Goal: Transaction & Acquisition: Purchase product/service

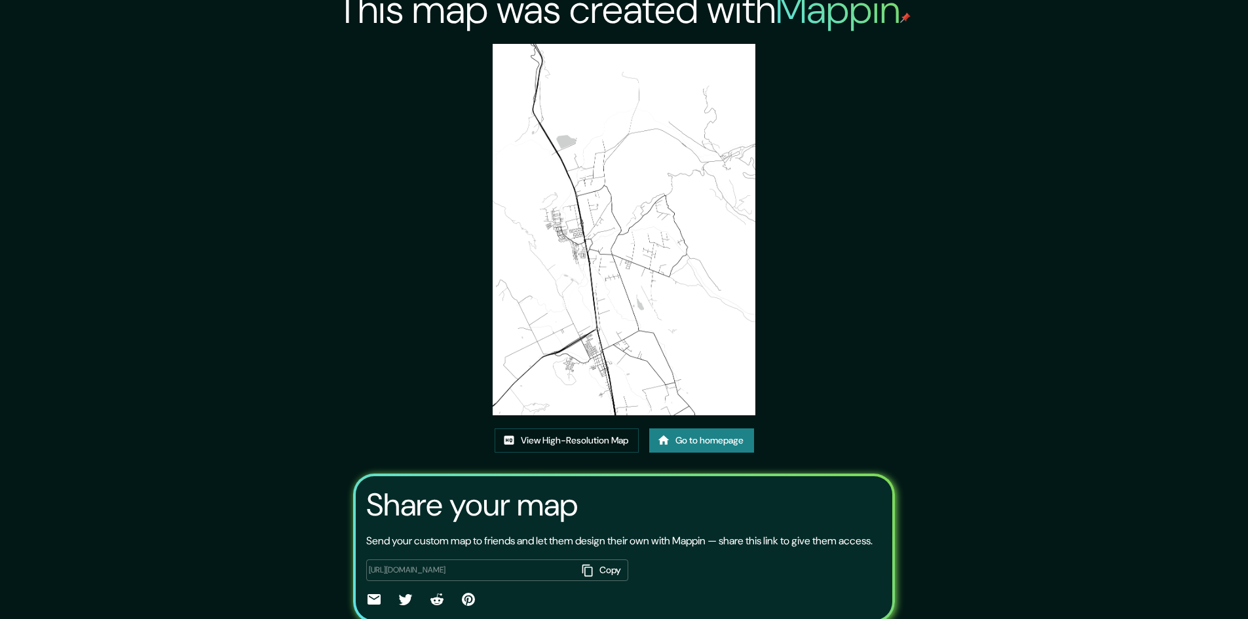
drag, startPoint x: 860, startPoint y: 233, endPoint x: 861, endPoint y: 211, distance: 22.3
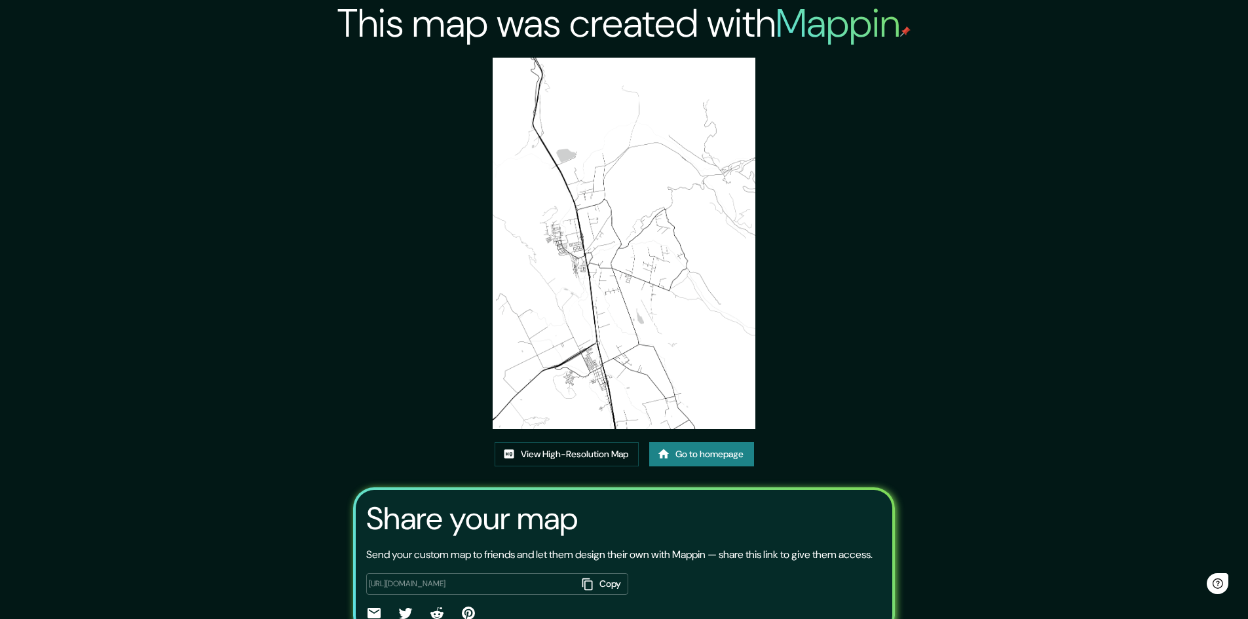
click at [722, 456] on link "Go to homepage" at bounding box center [701, 454] width 105 height 24
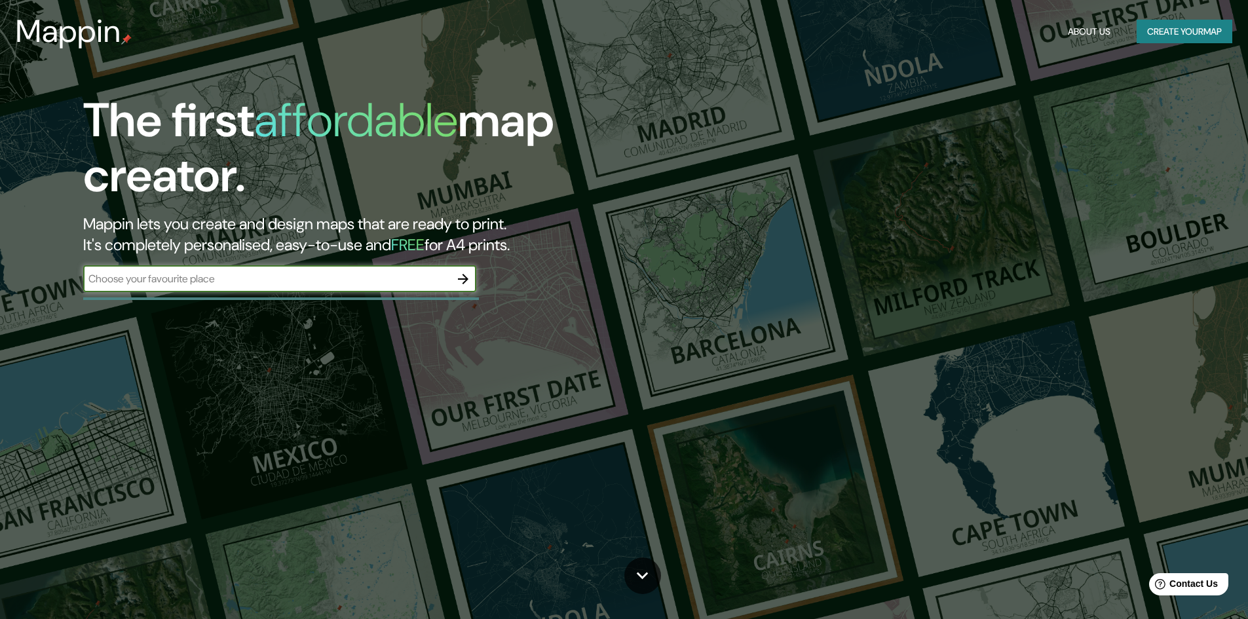
click at [282, 280] on input "text" at bounding box center [266, 278] width 367 height 15
click at [225, 281] on input "text" at bounding box center [266, 278] width 367 height 15
type input "olmue"
click at [1172, 585] on span "Contact Us" at bounding box center [1193, 583] width 50 height 11
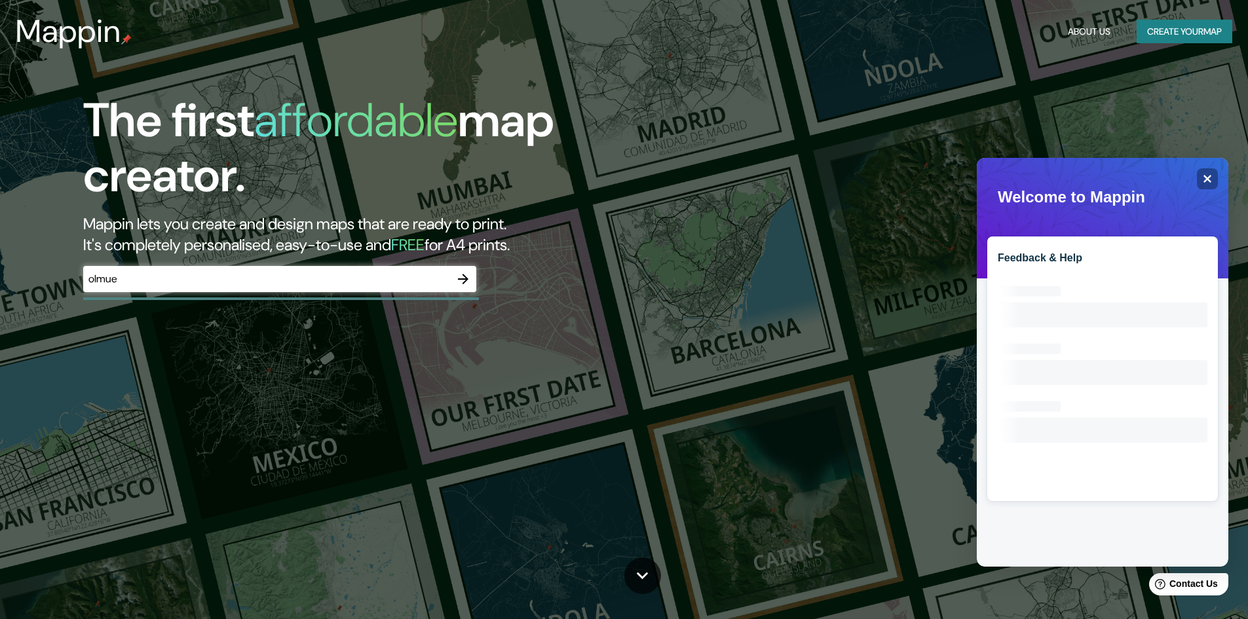
click at [567, 358] on div "The first affordable map creator. Mappin lets you create and design maps that a…" at bounding box center [624, 309] width 1248 height 619
click at [470, 289] on button "button" at bounding box center [463, 279] width 26 height 26
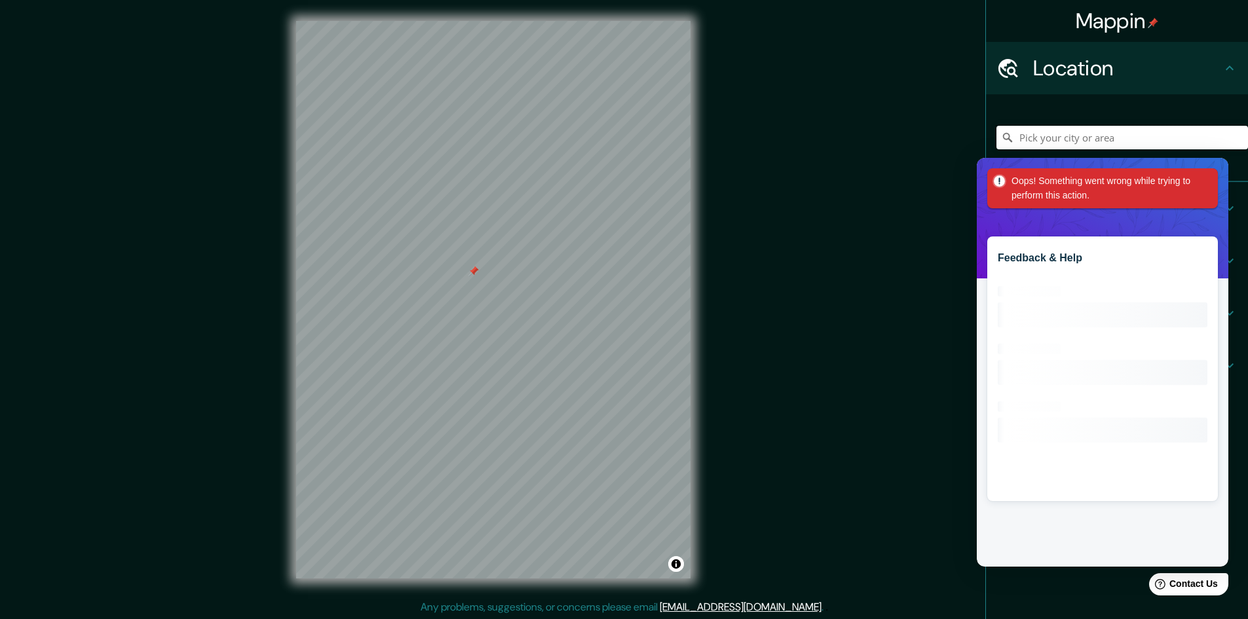
click at [1078, 133] on input "Pick your city or area" at bounding box center [1121, 138] width 251 height 24
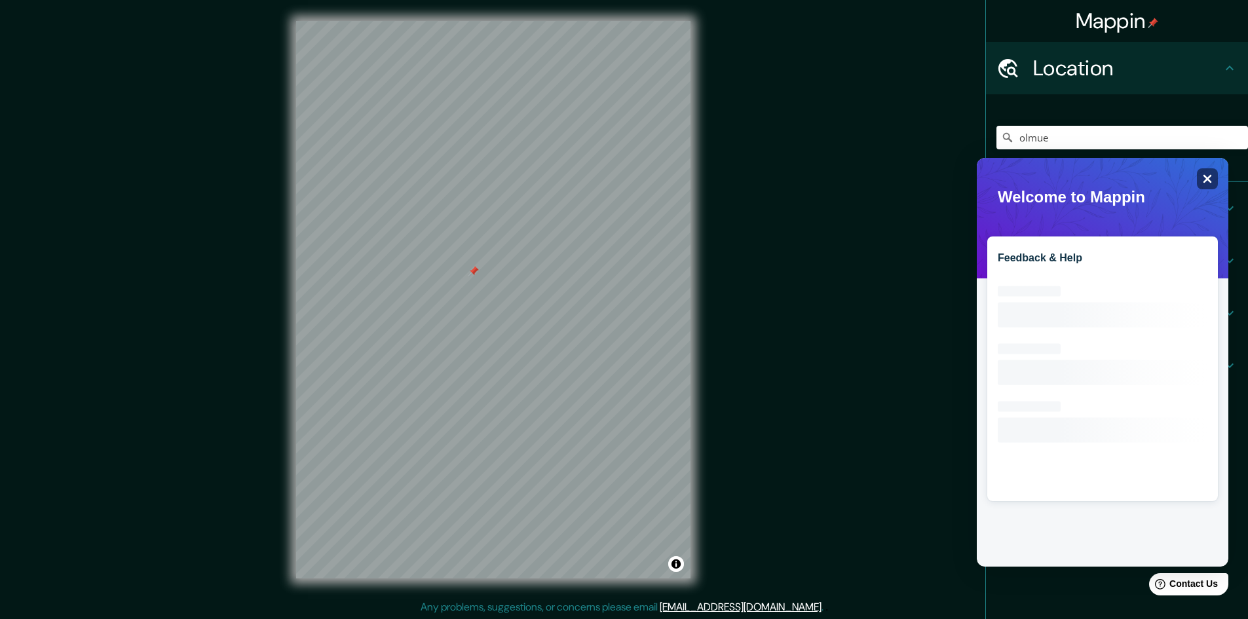
click at [1206, 183] on icon "Close" at bounding box center [1207, 179] width 10 height 10
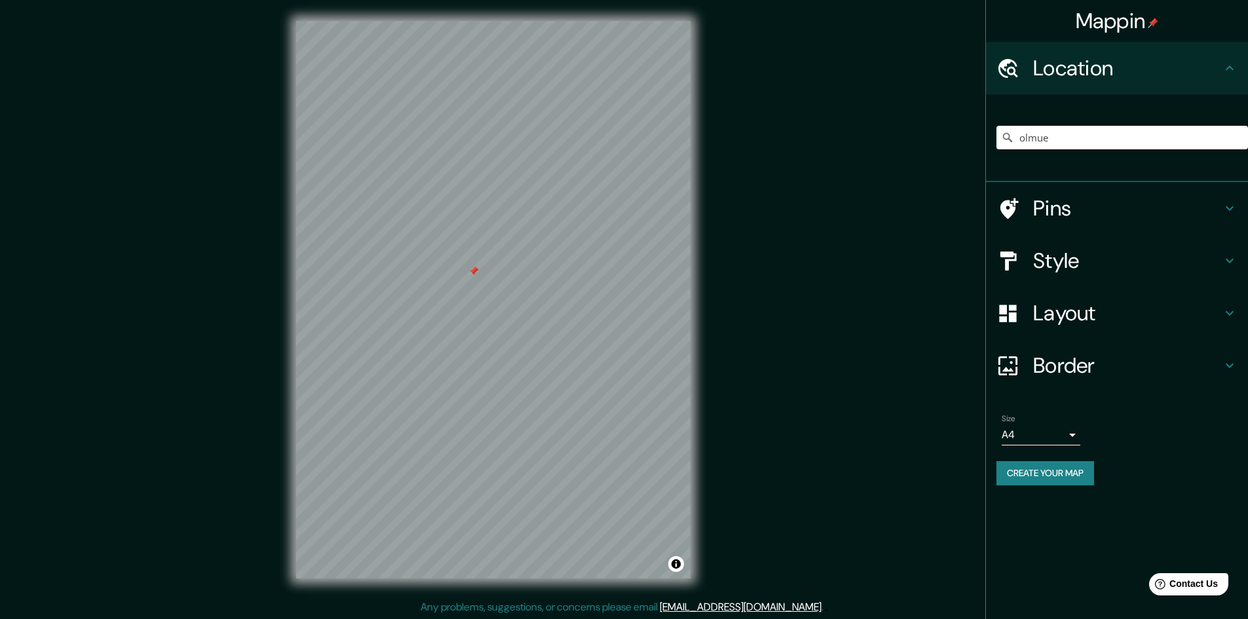
click at [1077, 319] on h4 "Layout" at bounding box center [1127, 313] width 189 height 26
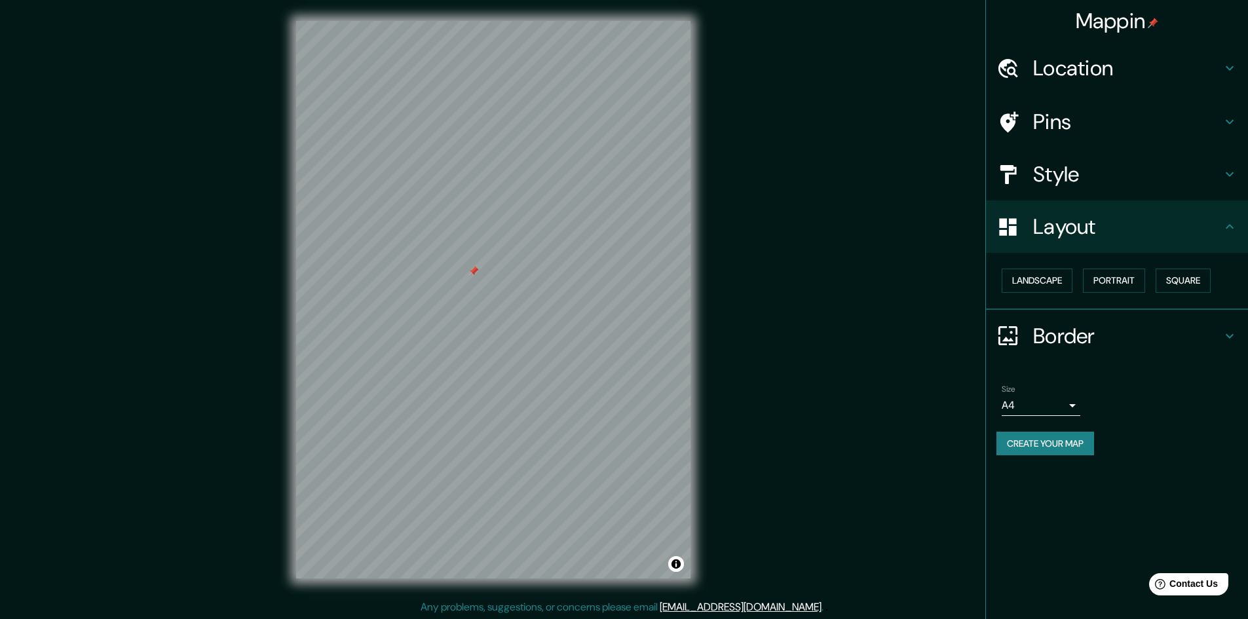
click at [1073, 237] on h4 "Layout" at bounding box center [1127, 227] width 189 height 26
click at [1161, 65] on h4 "Location" at bounding box center [1127, 68] width 189 height 26
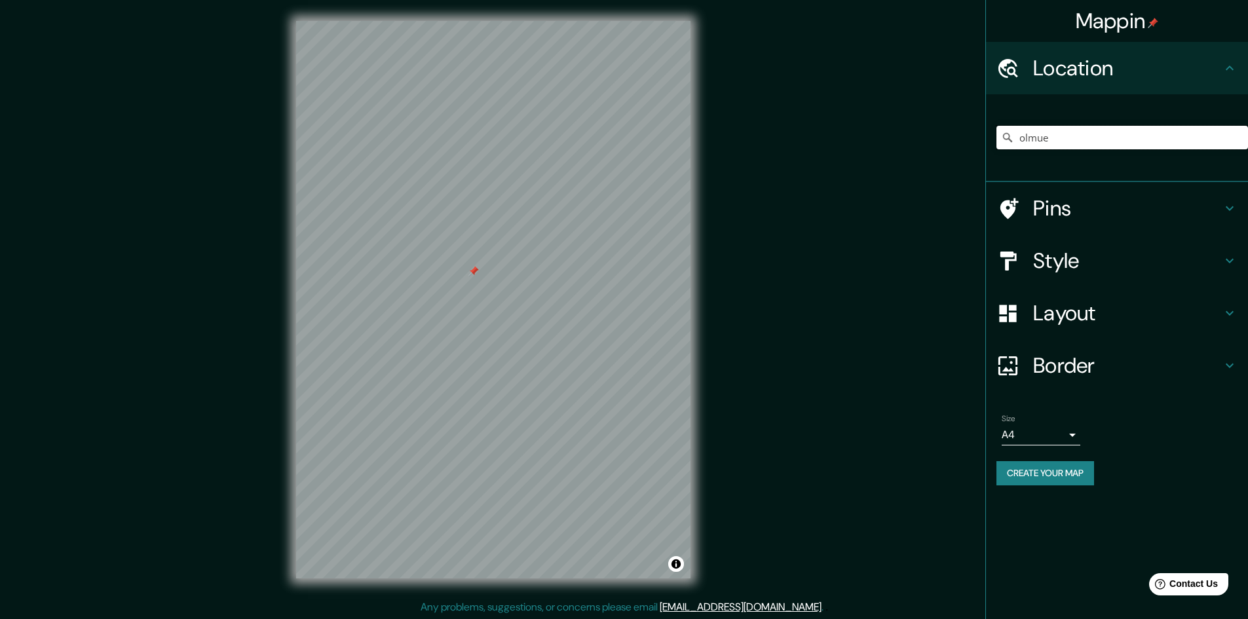
click at [1073, 138] on input "olmue" at bounding box center [1121, 138] width 251 height 24
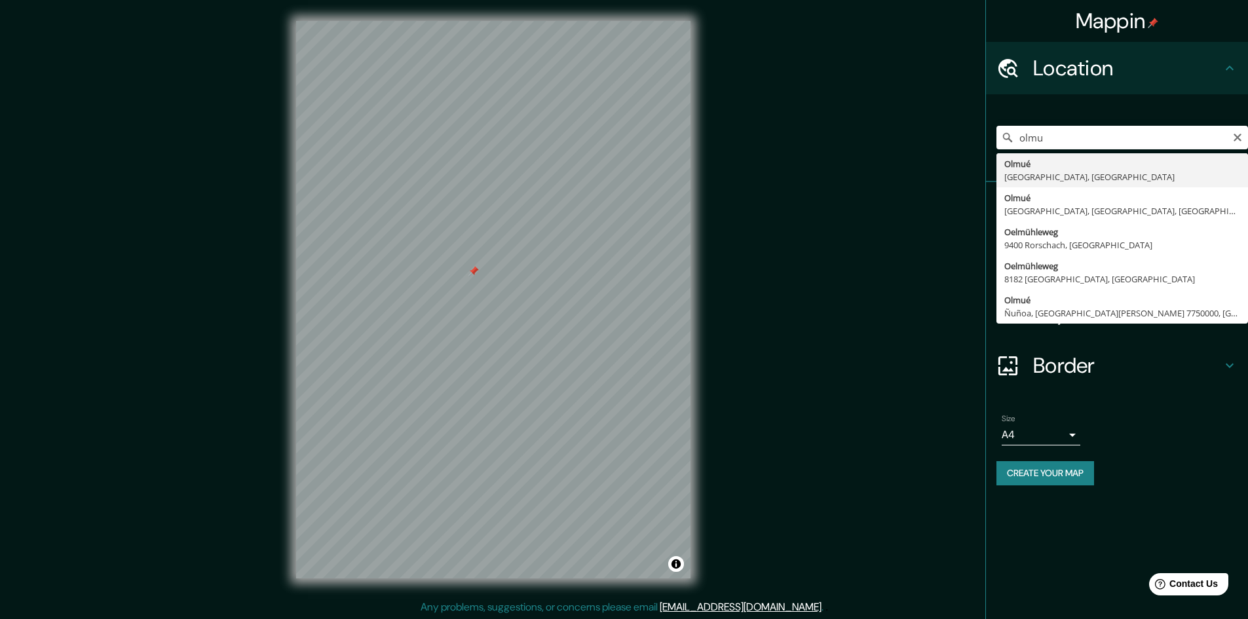
type input "[GEOGRAPHIC_DATA], [GEOGRAPHIC_DATA], [GEOGRAPHIC_DATA]"
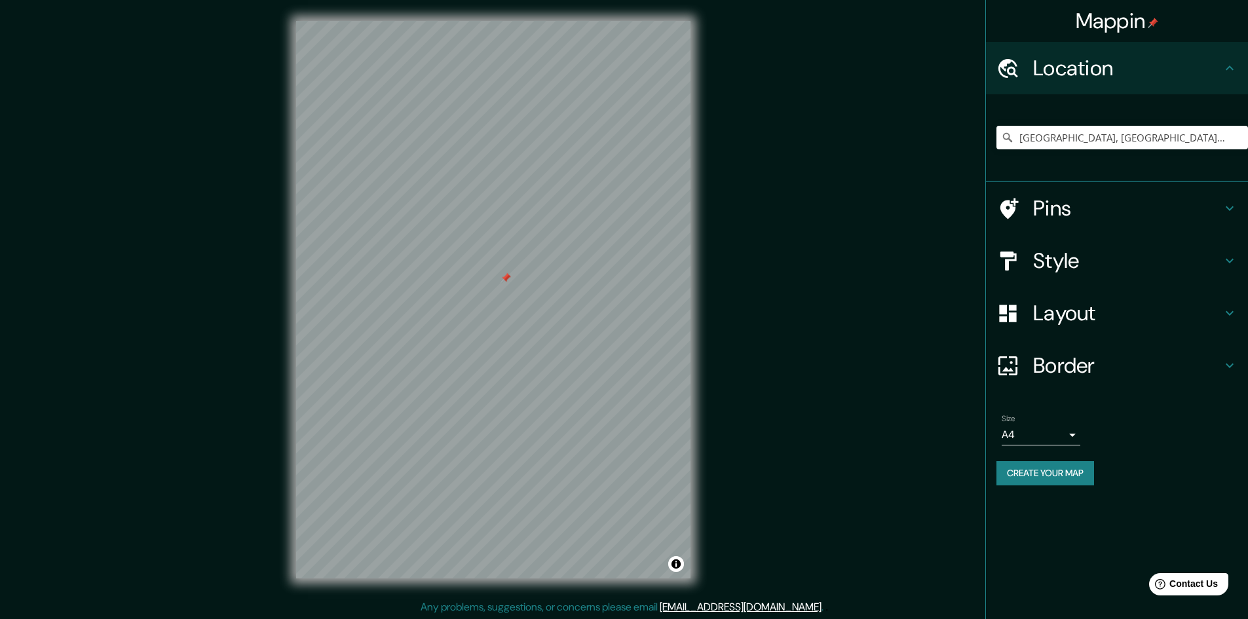
click at [1058, 436] on body "Mappin Location [GEOGRAPHIC_DATA], [GEOGRAPHIC_DATA], [GEOGRAPHIC_DATA] Pins St…" at bounding box center [624, 309] width 1248 height 619
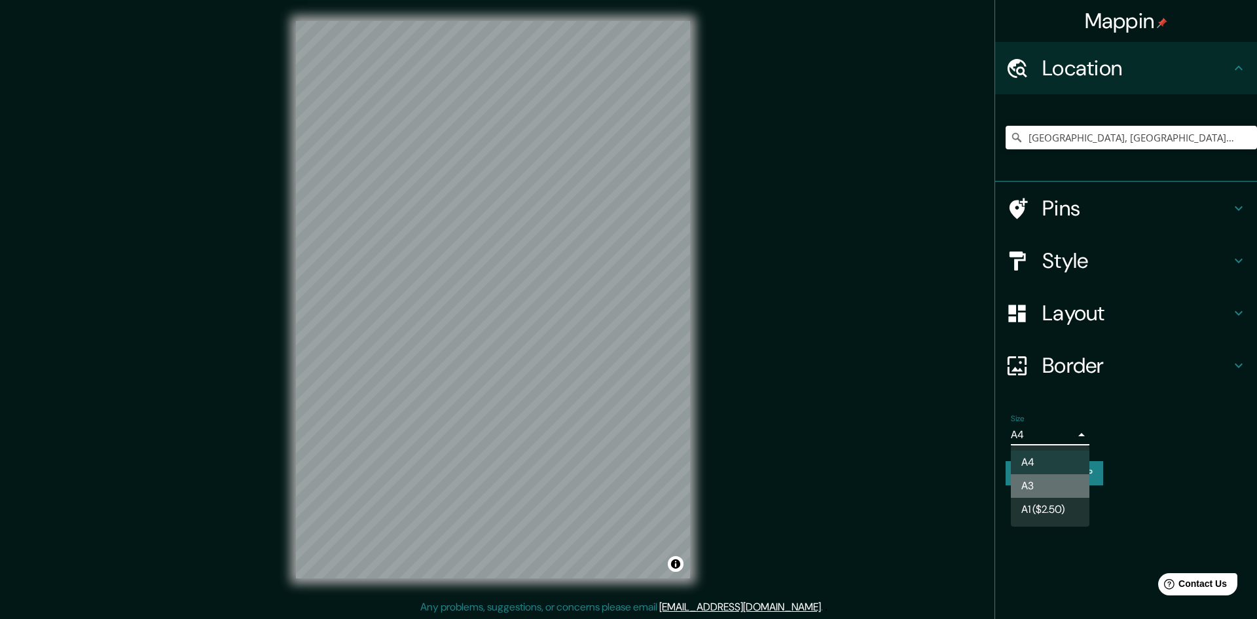
click at [1056, 485] on li "A3" at bounding box center [1050, 486] width 79 height 24
type input "a4"
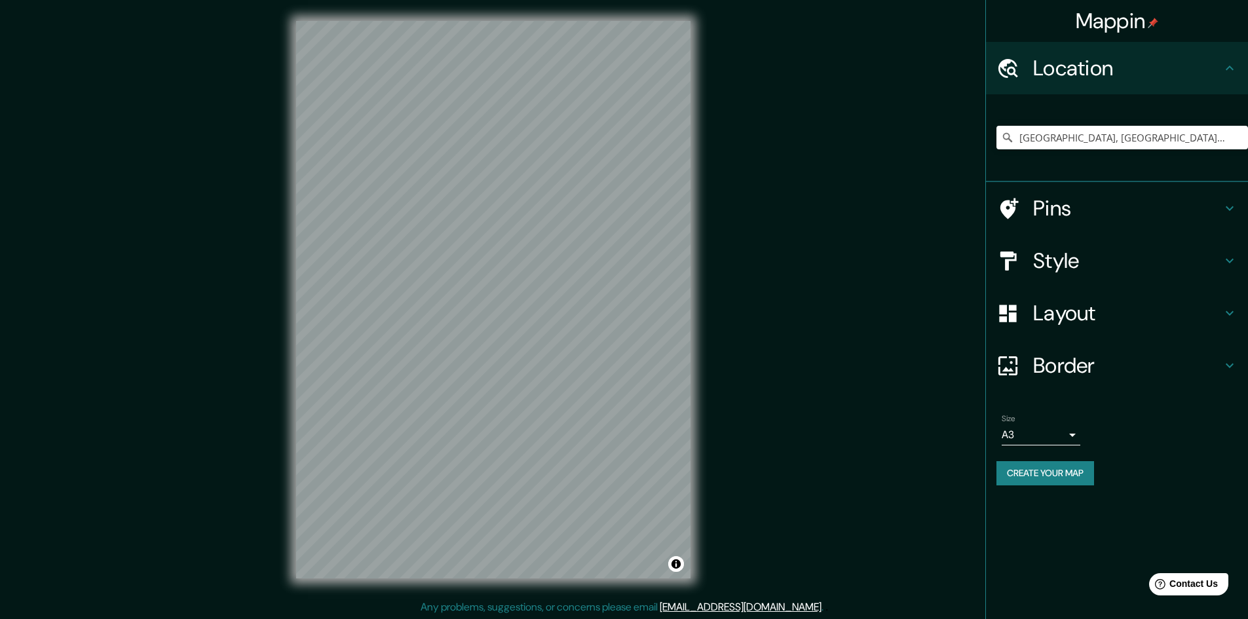
click at [821, 426] on div "Mappin Location [GEOGRAPHIC_DATA], [GEOGRAPHIC_DATA], [GEOGRAPHIC_DATA] Pins St…" at bounding box center [624, 310] width 1248 height 620
click at [747, 379] on div "Mappin Location [GEOGRAPHIC_DATA], [GEOGRAPHIC_DATA], [GEOGRAPHIC_DATA] Pins St…" at bounding box center [624, 310] width 1248 height 620
click at [1177, 251] on h4 "Style" at bounding box center [1127, 261] width 189 height 26
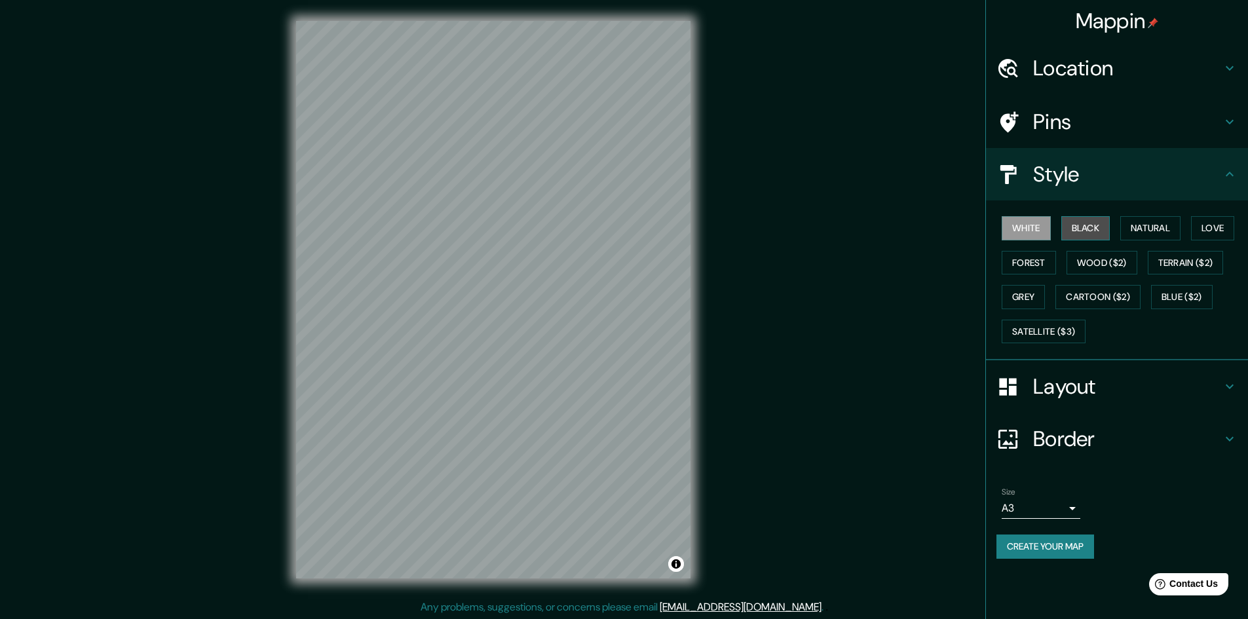
click at [1083, 227] on button "Black" at bounding box center [1085, 228] width 49 height 24
click at [1151, 233] on button "Natural" at bounding box center [1150, 228] width 60 height 24
click at [1206, 225] on button "Love" at bounding box center [1212, 228] width 43 height 24
click at [1014, 263] on button "Forest" at bounding box center [1028, 263] width 54 height 24
click at [1096, 263] on button "Wood ($2)" at bounding box center [1101, 263] width 71 height 24
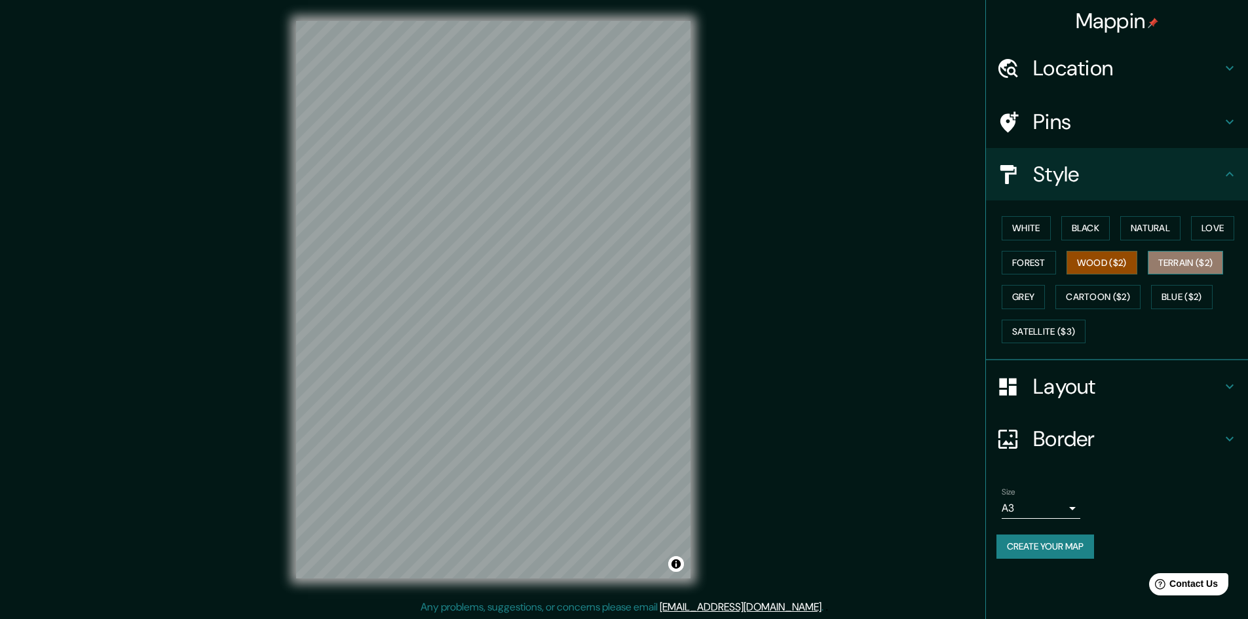
click at [1182, 270] on button "Terrain ($2)" at bounding box center [1185, 263] width 76 height 24
click at [1024, 300] on button "Grey" at bounding box center [1022, 297] width 43 height 24
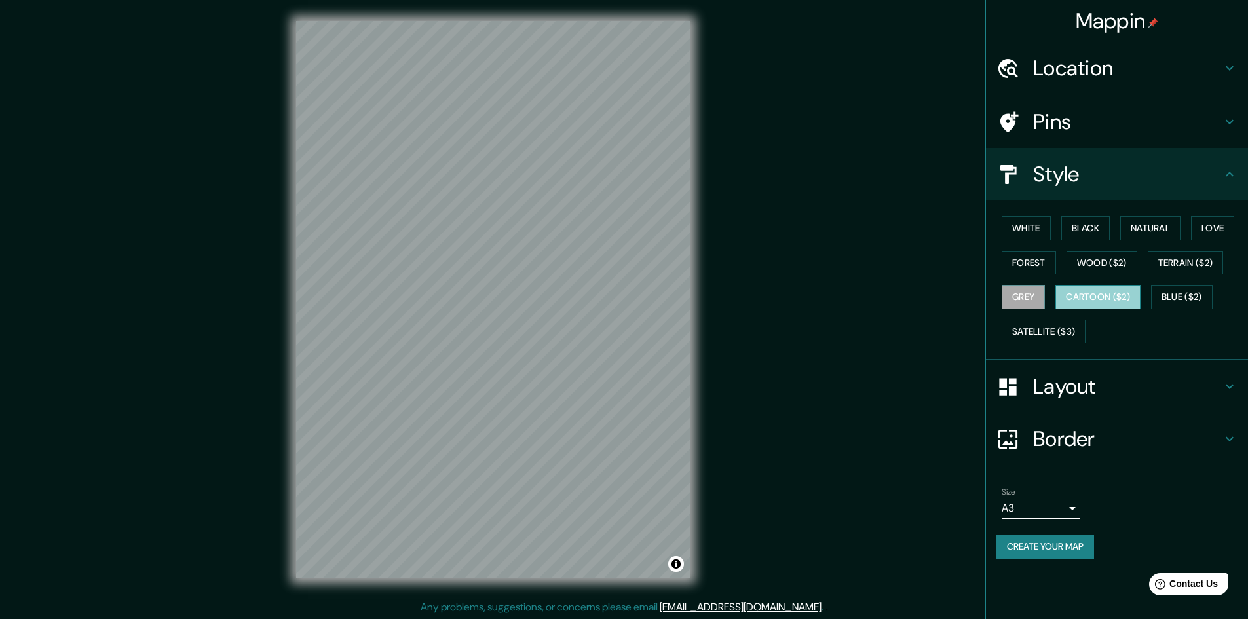
click at [1126, 287] on button "Cartoon ($2)" at bounding box center [1097, 297] width 85 height 24
click at [1207, 305] on button "Blue ($2)" at bounding box center [1182, 297] width 62 height 24
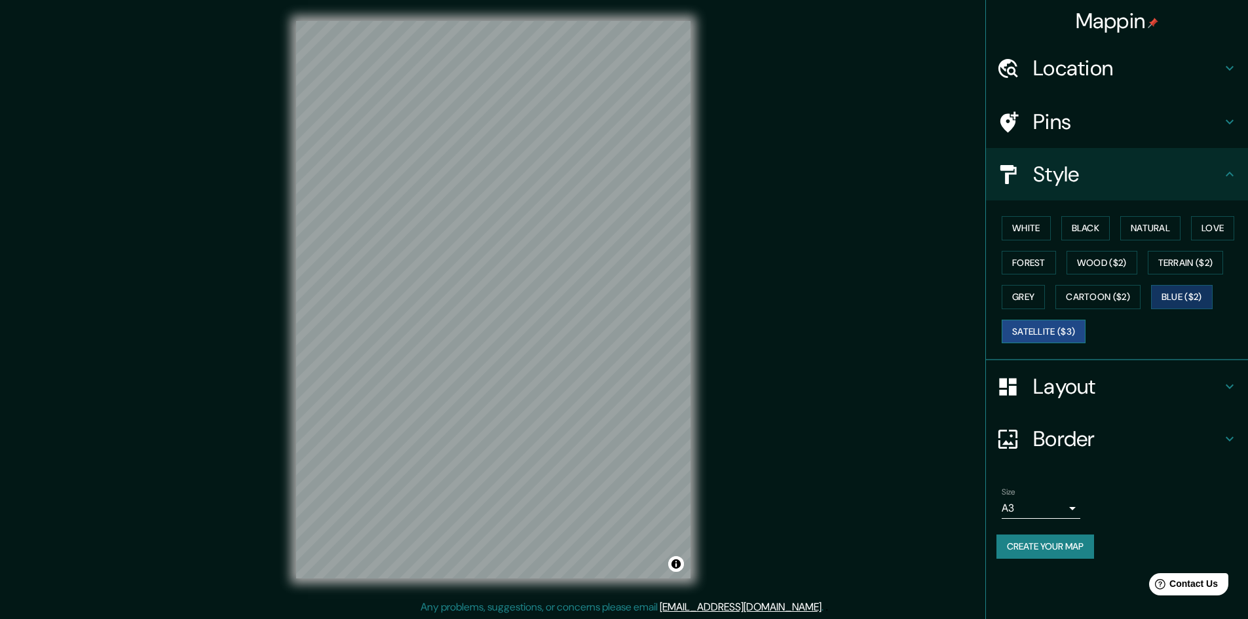
click at [1050, 337] on button "Satellite ($3)" at bounding box center [1043, 332] width 84 height 24
click at [1042, 231] on button "White" at bounding box center [1025, 228] width 49 height 24
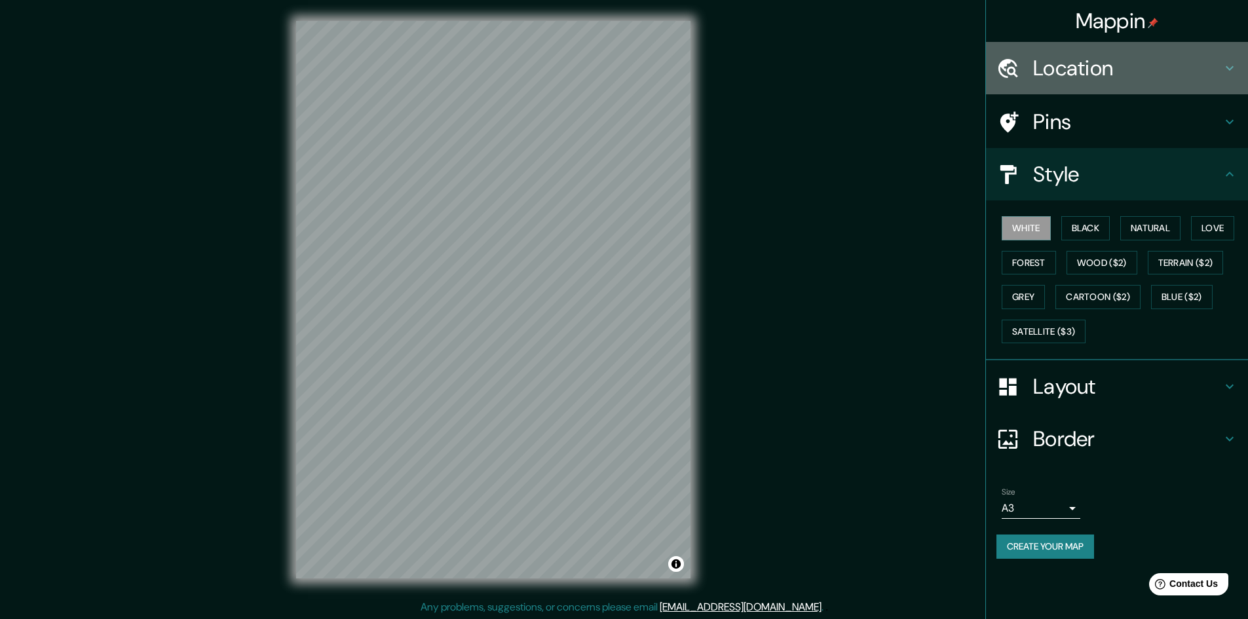
click at [1085, 79] on h4 "Location" at bounding box center [1127, 68] width 189 height 26
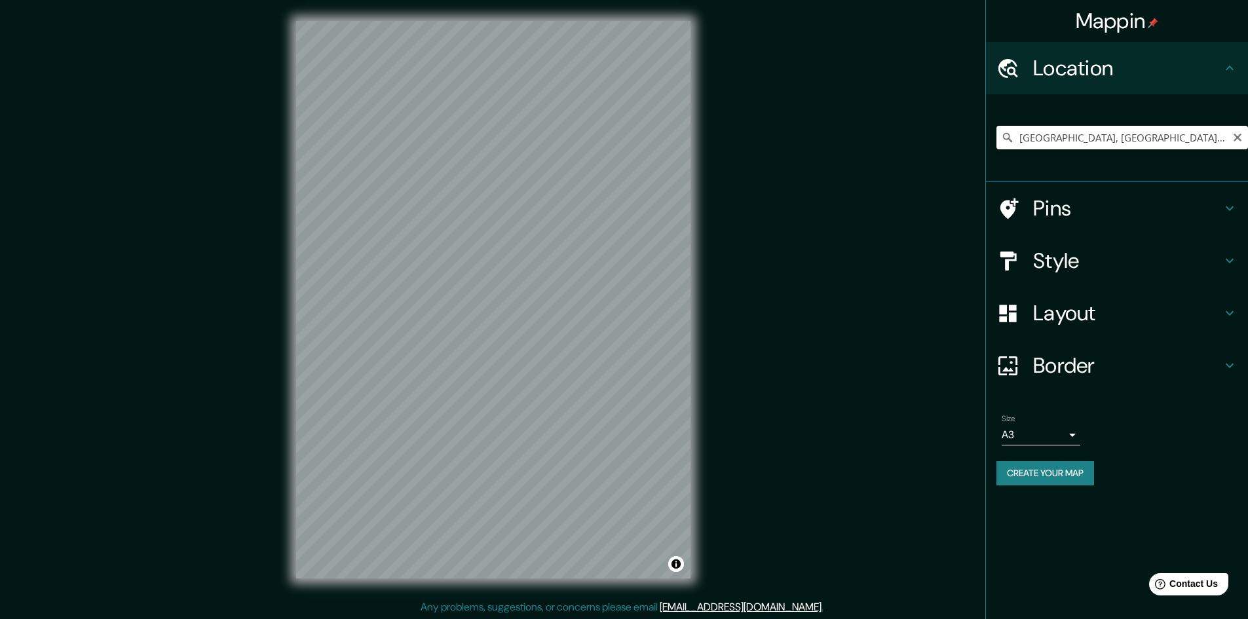
click at [1095, 138] on input "[GEOGRAPHIC_DATA], [GEOGRAPHIC_DATA], [GEOGRAPHIC_DATA]" at bounding box center [1121, 138] width 251 height 24
click at [1246, 136] on input "[GEOGRAPHIC_DATA], [GEOGRAPHIC_DATA], [GEOGRAPHIC_DATA]" at bounding box center [1121, 138] width 251 height 24
click at [1224, 142] on input "[GEOGRAPHIC_DATA], [GEOGRAPHIC_DATA], [GEOGRAPHIC_DATA]" at bounding box center [1121, 138] width 251 height 24
click at [1237, 139] on icon "Clear" at bounding box center [1237, 138] width 8 height 8
click at [1167, 135] on input "Pick your city or area" at bounding box center [1121, 138] width 251 height 24
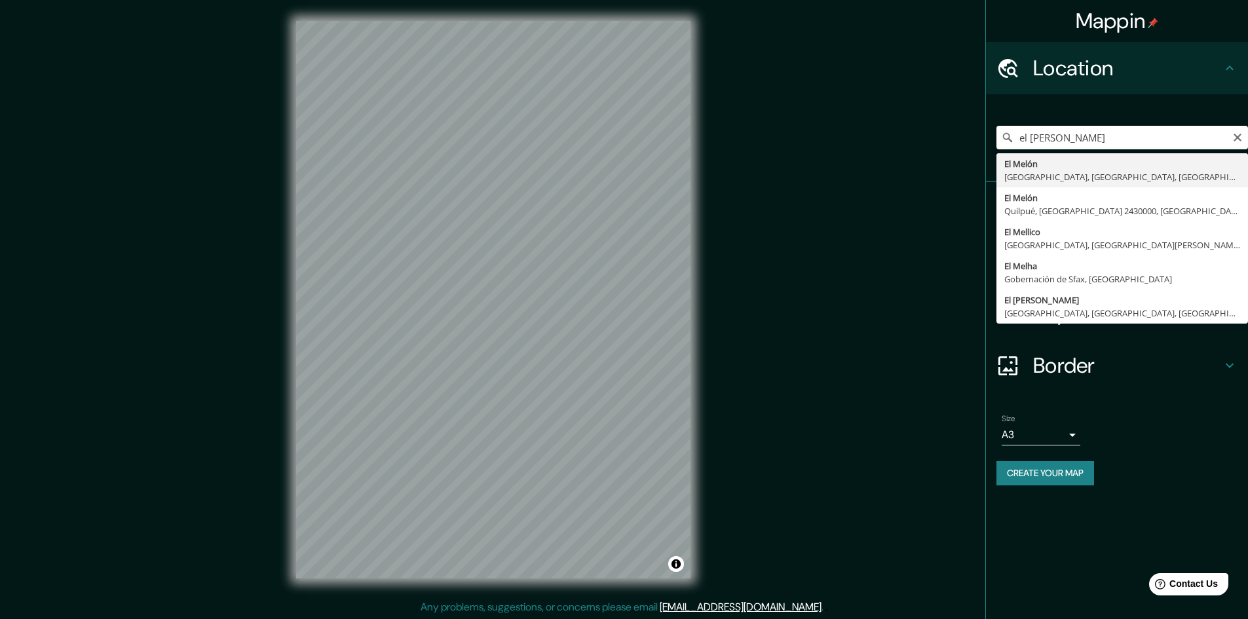
type input "El Melón, [GEOGRAPHIC_DATA], [GEOGRAPHIC_DATA], [GEOGRAPHIC_DATA]"
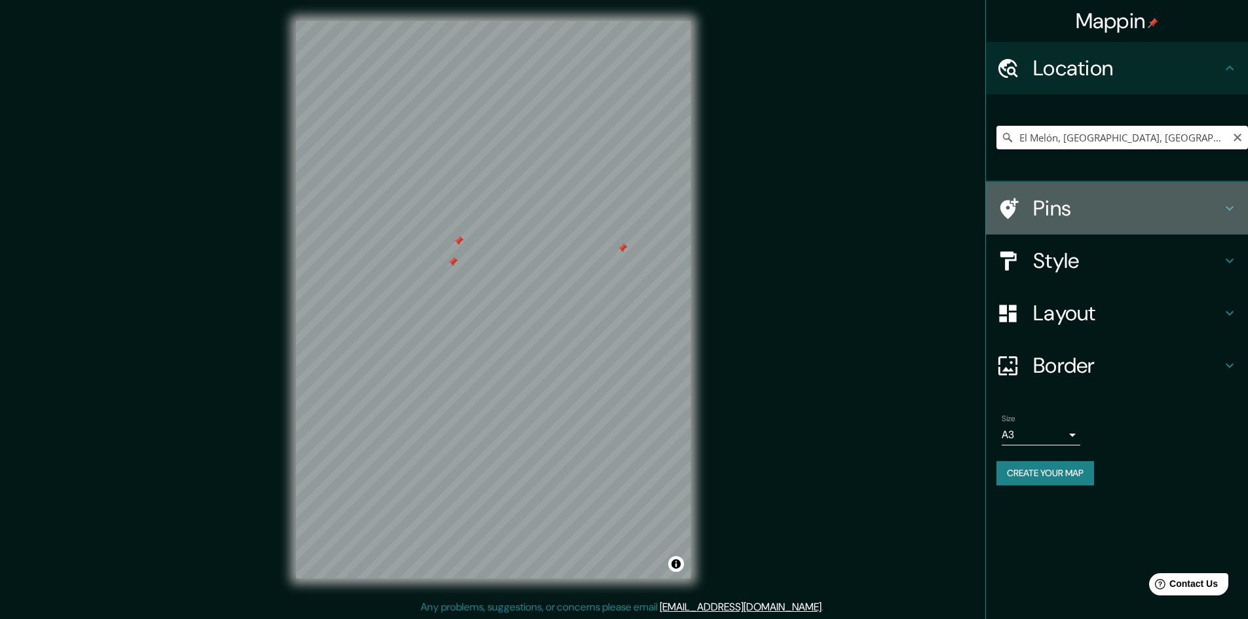
click at [1066, 221] on h4 "Pins" at bounding box center [1127, 208] width 189 height 26
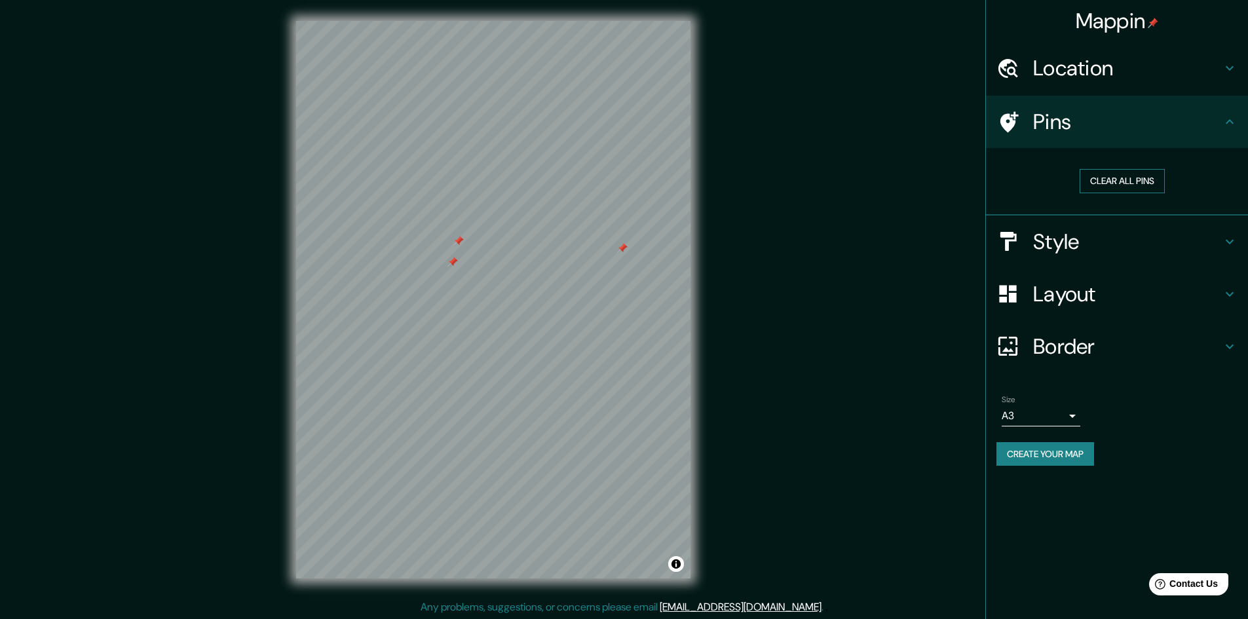
click at [1130, 187] on button "Clear all pins" at bounding box center [1121, 181] width 85 height 24
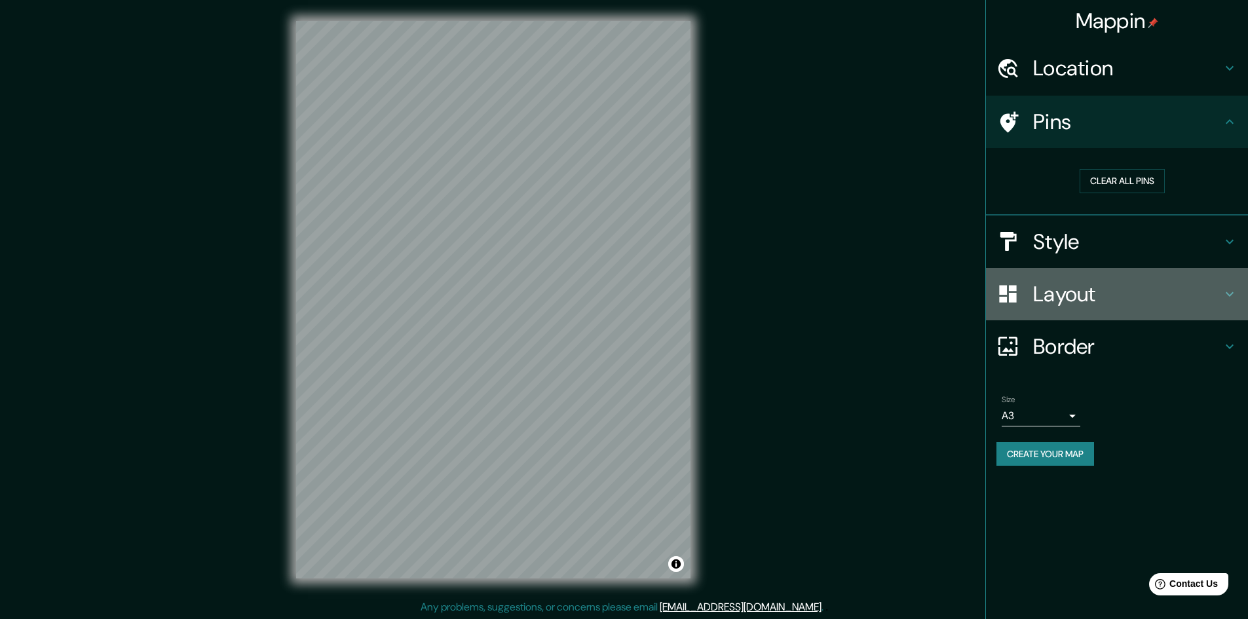
click at [1131, 286] on h4 "Layout" at bounding box center [1127, 294] width 189 height 26
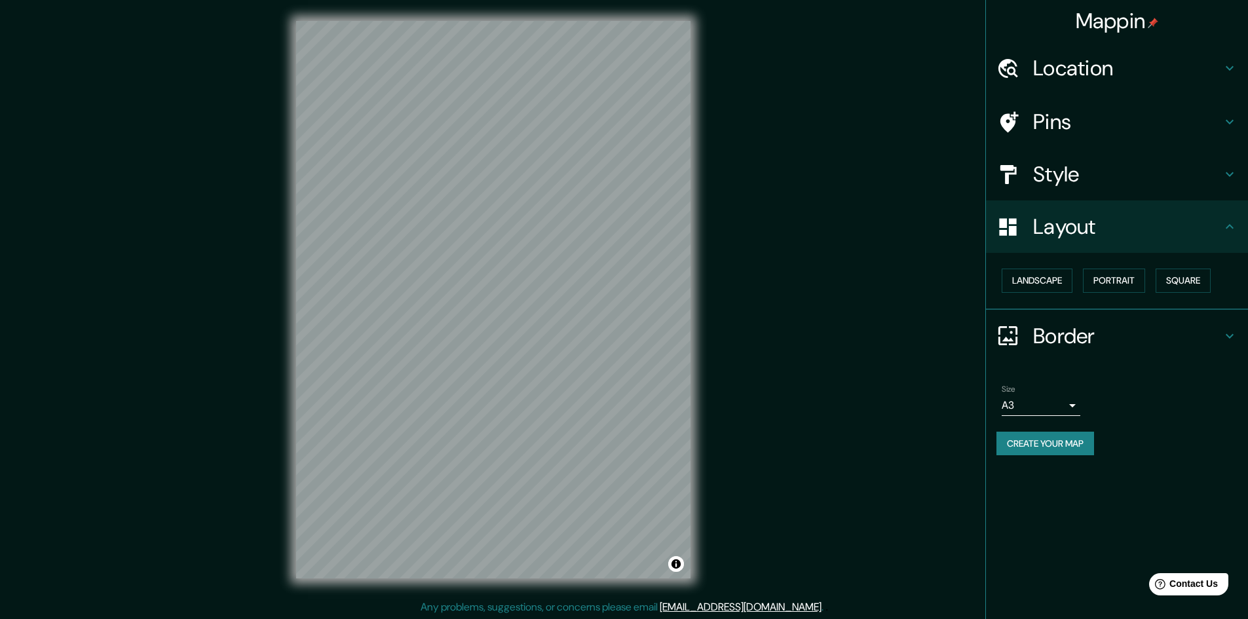
click at [1058, 394] on div "Size A3 a4" at bounding box center [1040, 399] width 79 height 31
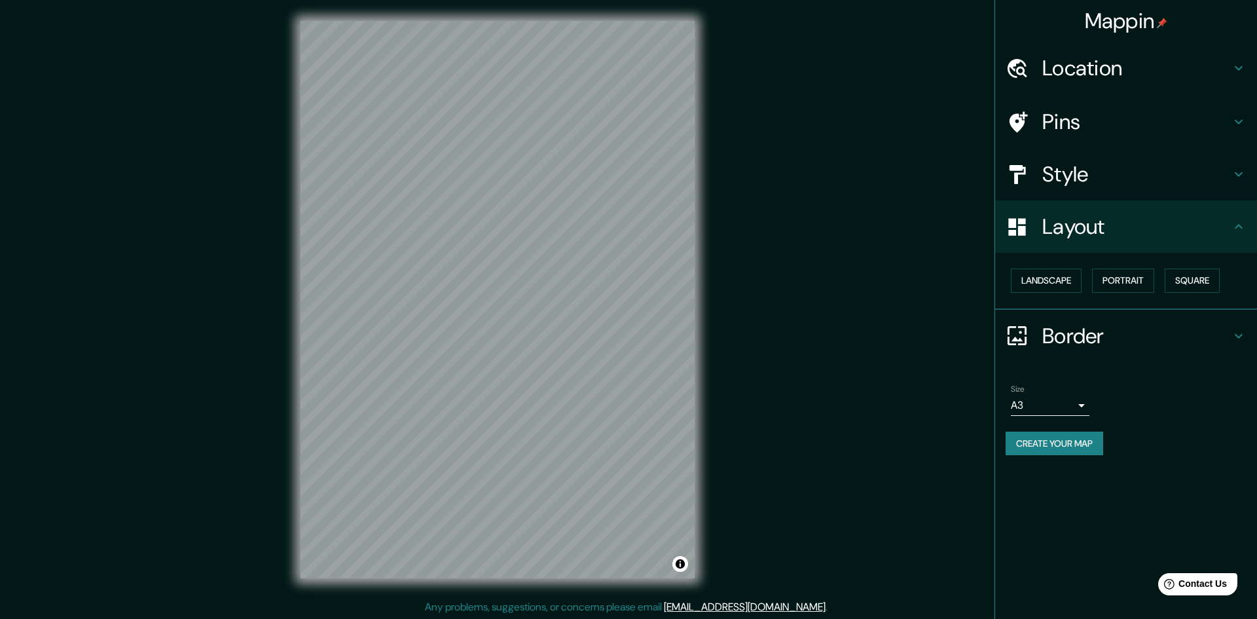
click at [1055, 412] on body "Mappin Location [GEOGRAPHIC_DATA], [GEOGRAPHIC_DATA], [GEOGRAPHIC_DATA], [GEOGR…" at bounding box center [628, 309] width 1257 height 619
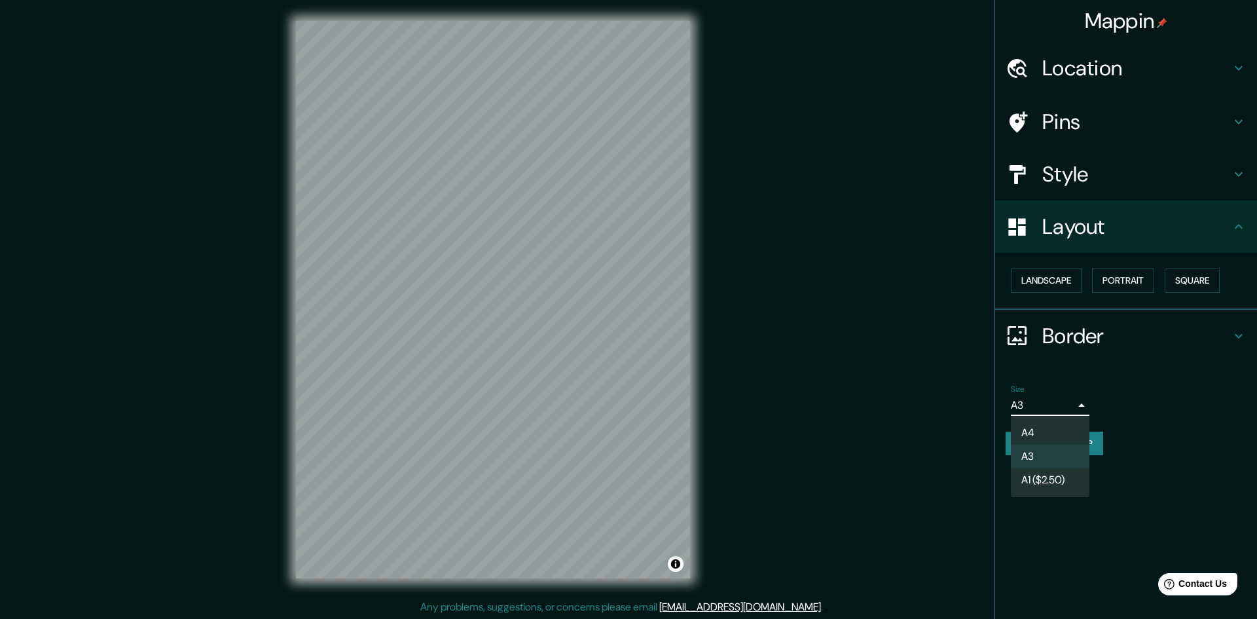
click at [1053, 426] on li "A4" at bounding box center [1050, 433] width 79 height 24
click at [1055, 397] on body "Mappin Location [GEOGRAPHIC_DATA], [GEOGRAPHIC_DATA], [GEOGRAPHIC_DATA], [GEOGR…" at bounding box center [628, 309] width 1257 height 619
click at [1050, 451] on li "A3" at bounding box center [1050, 457] width 79 height 24
type input "a4"
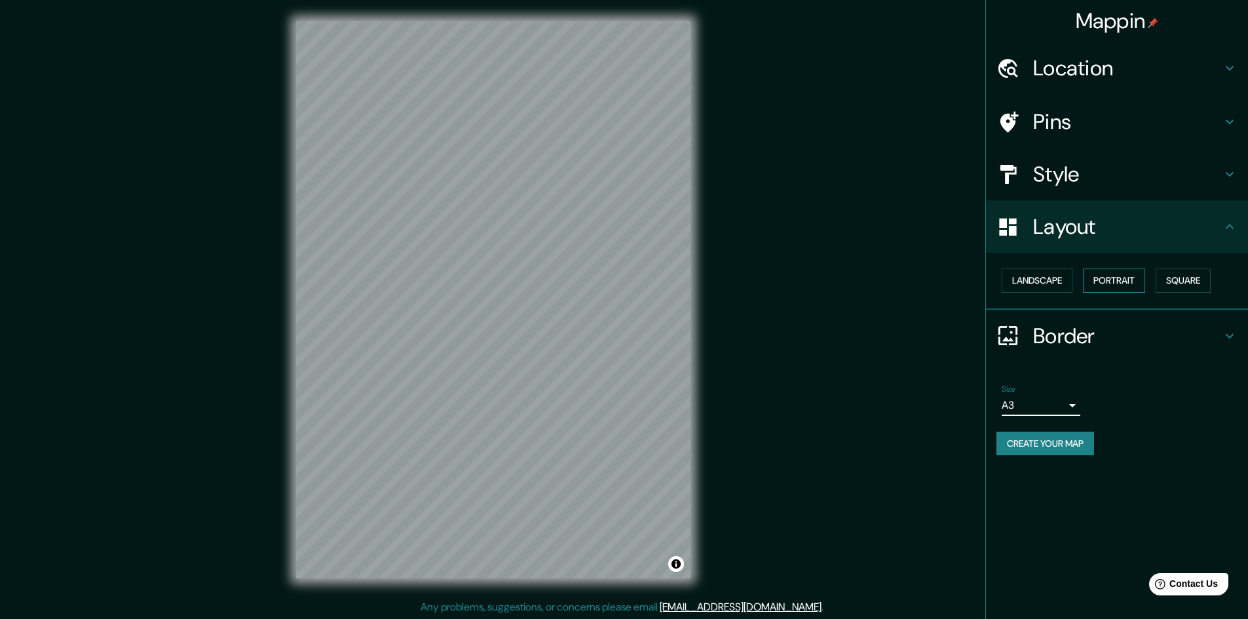
click at [1124, 280] on button "Portrait" at bounding box center [1114, 281] width 62 height 24
click at [1050, 280] on button "Landscape" at bounding box center [1036, 281] width 71 height 24
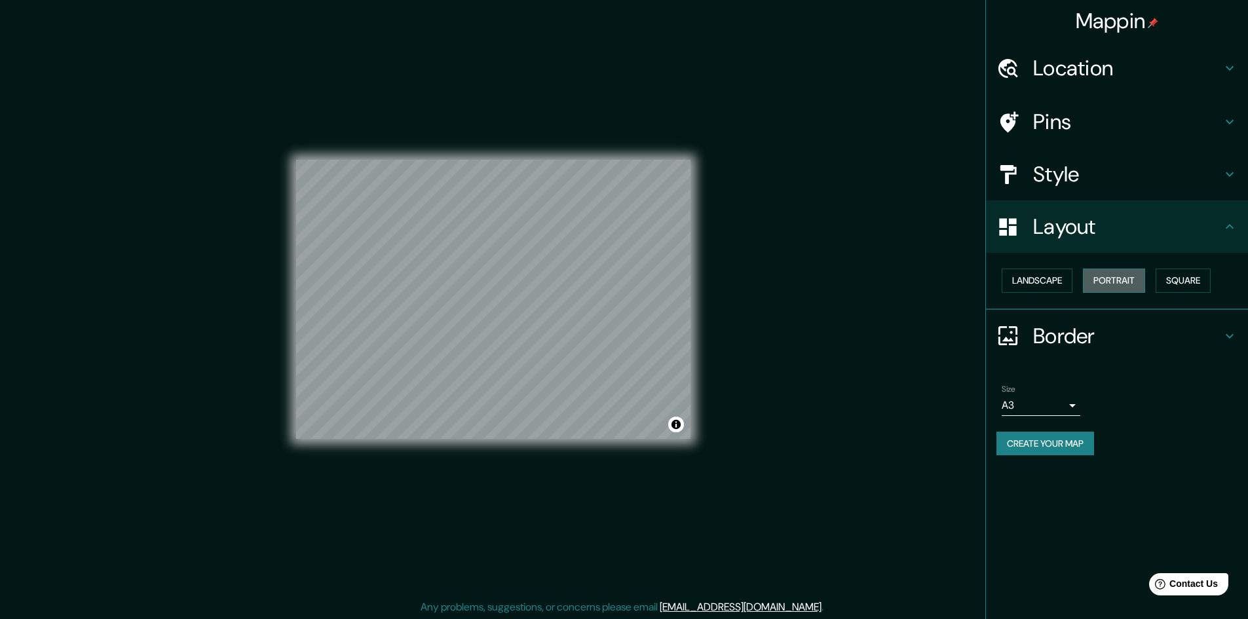
click at [1101, 284] on button "Portrait" at bounding box center [1114, 281] width 62 height 24
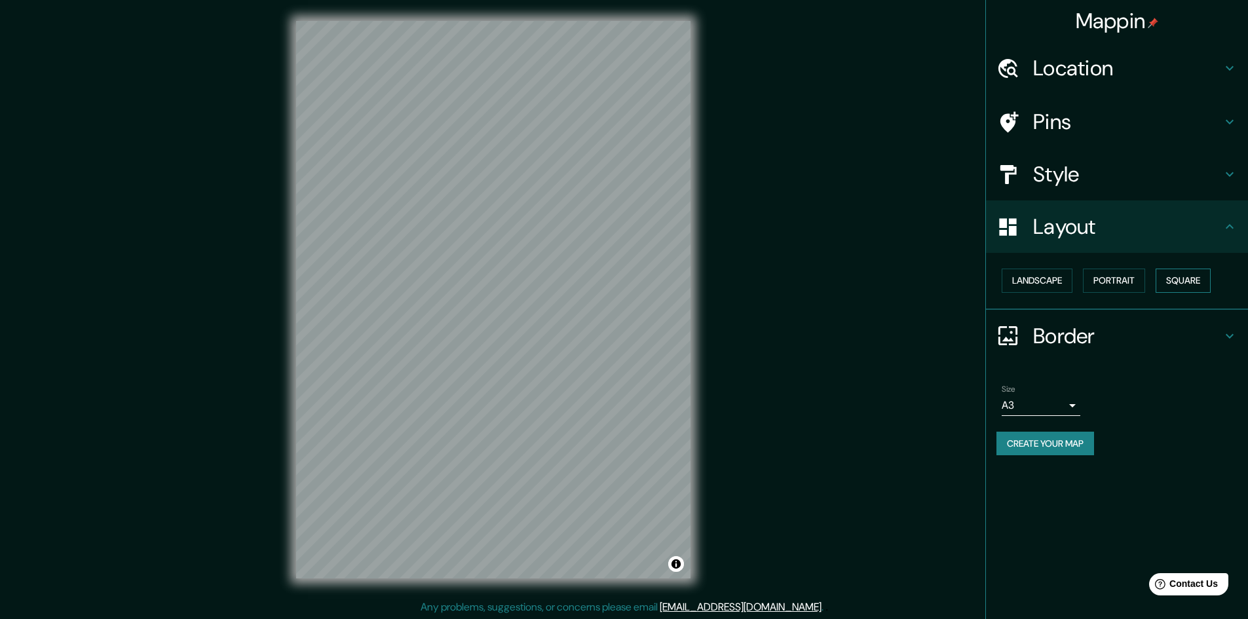
click at [1174, 284] on button "Square" at bounding box center [1182, 281] width 55 height 24
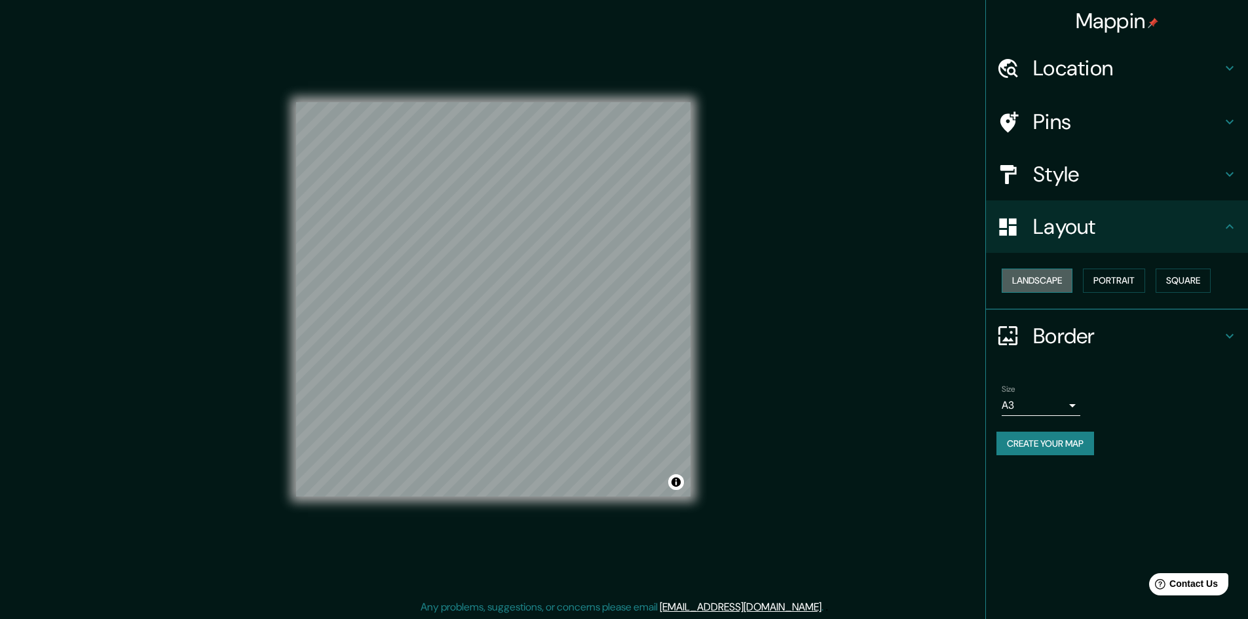
click at [1055, 270] on button "Landscape" at bounding box center [1036, 281] width 71 height 24
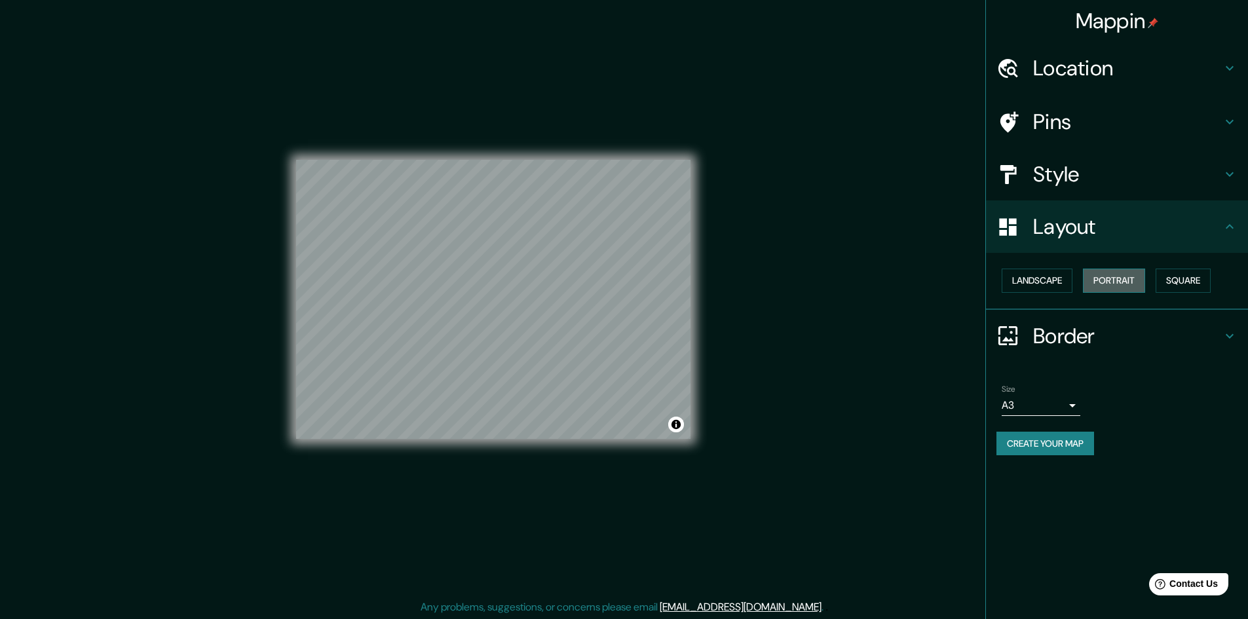
click at [1140, 280] on button "Portrait" at bounding box center [1114, 281] width 62 height 24
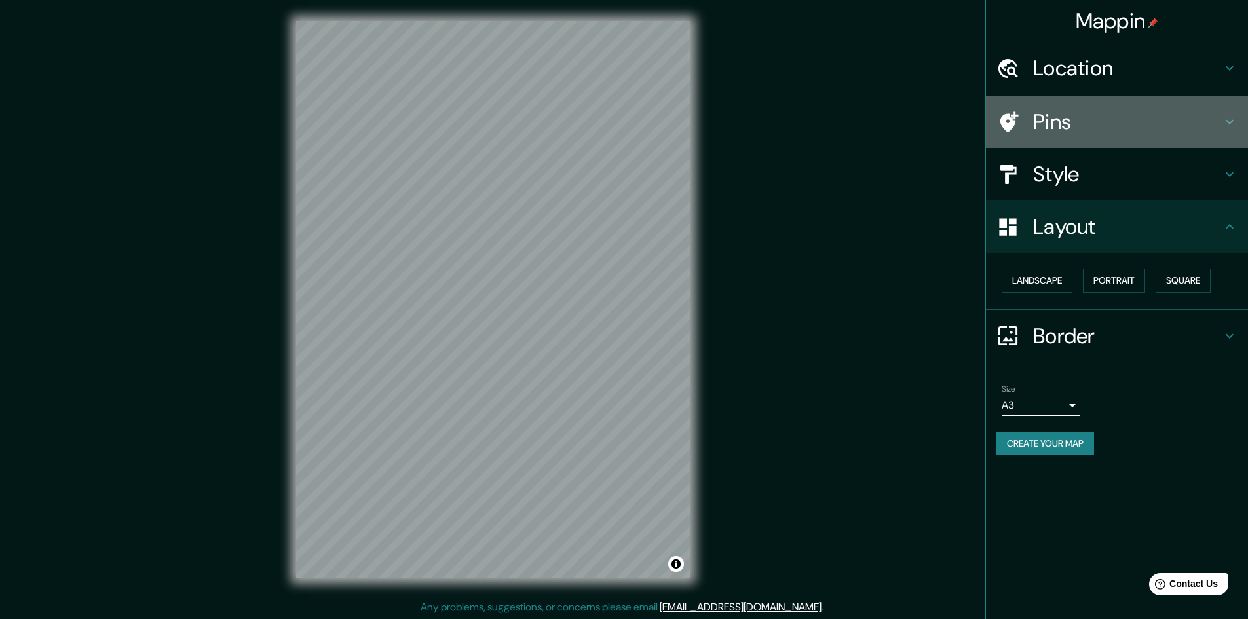
click at [1103, 110] on h4 "Pins" at bounding box center [1127, 122] width 189 height 26
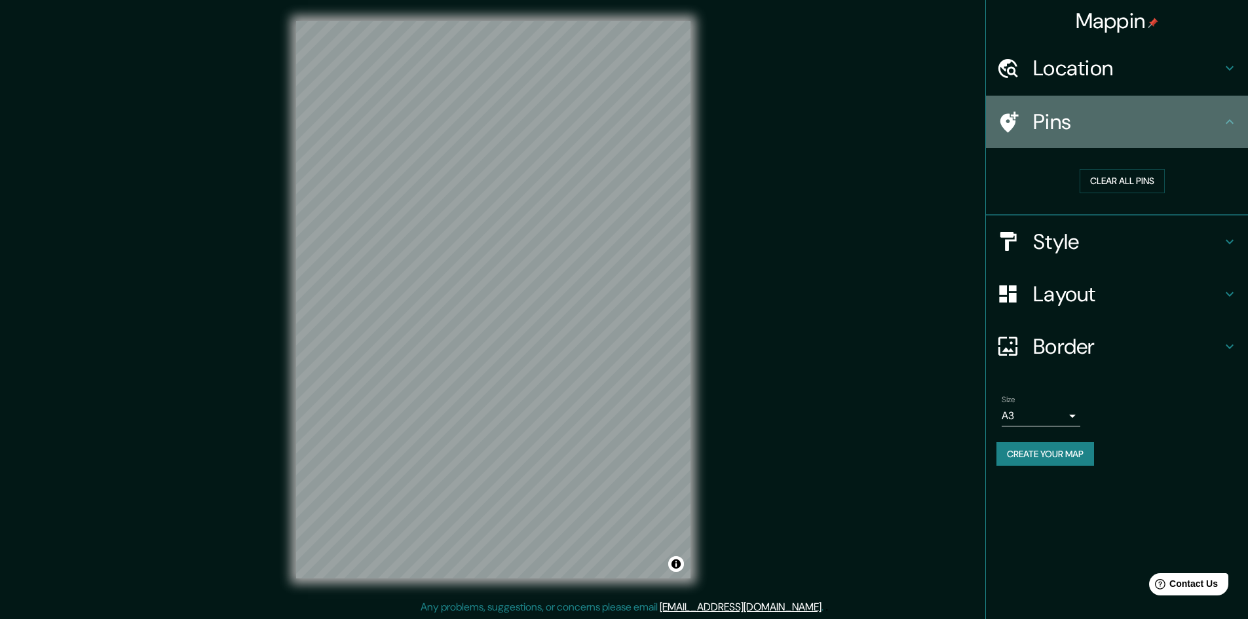
click at [1121, 134] on h4 "Pins" at bounding box center [1127, 122] width 189 height 26
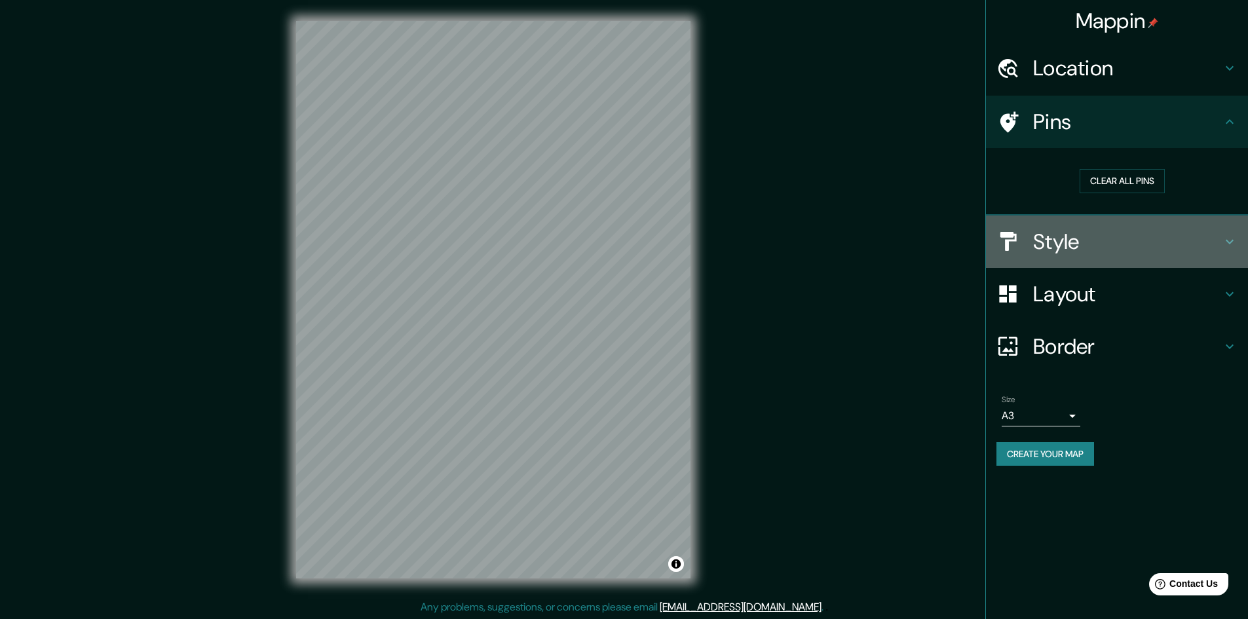
click at [1087, 245] on h4 "Style" at bounding box center [1127, 242] width 189 height 26
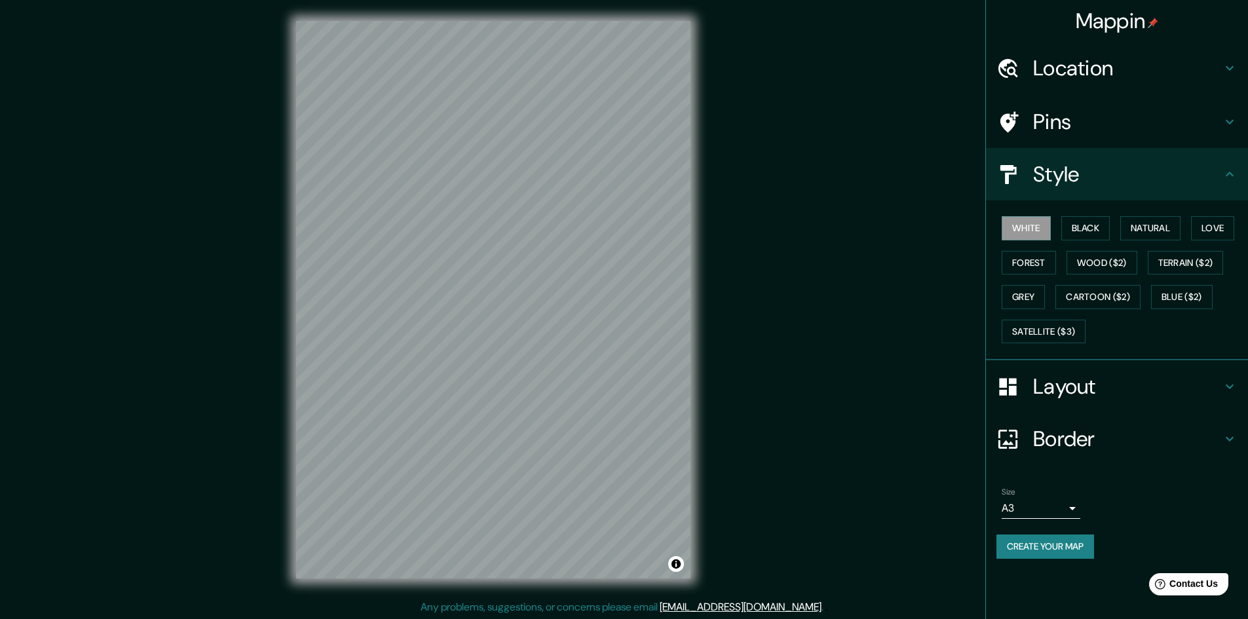
click at [1093, 248] on div "White Black Natural Love Forest Wood ($2) Terrain ($2) Grey Cartoon ($2) Blue (…" at bounding box center [1121, 280] width 251 height 138
click at [1091, 236] on button "Black" at bounding box center [1085, 228] width 49 height 24
click at [1146, 234] on button "Natural" at bounding box center [1150, 228] width 60 height 24
click at [1234, 225] on button "Love" at bounding box center [1212, 228] width 43 height 24
click at [1012, 259] on button "Forest" at bounding box center [1028, 263] width 54 height 24
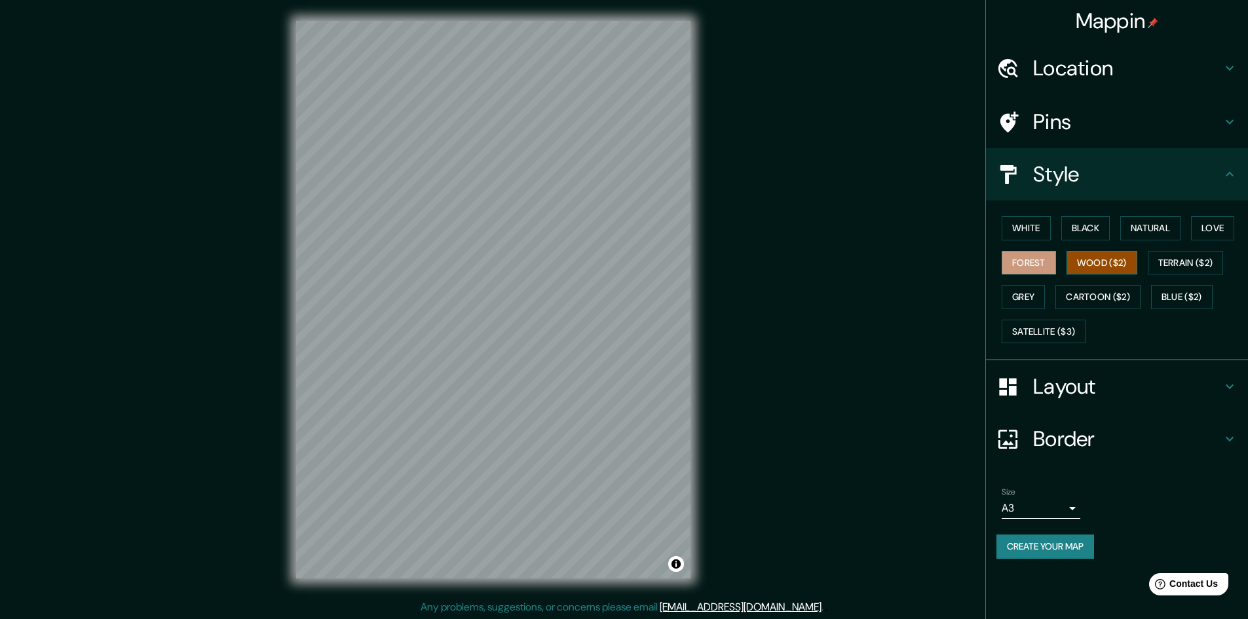
click at [1115, 262] on button "Wood ($2)" at bounding box center [1101, 263] width 71 height 24
click at [1181, 260] on button "Terrain ($2)" at bounding box center [1185, 263] width 76 height 24
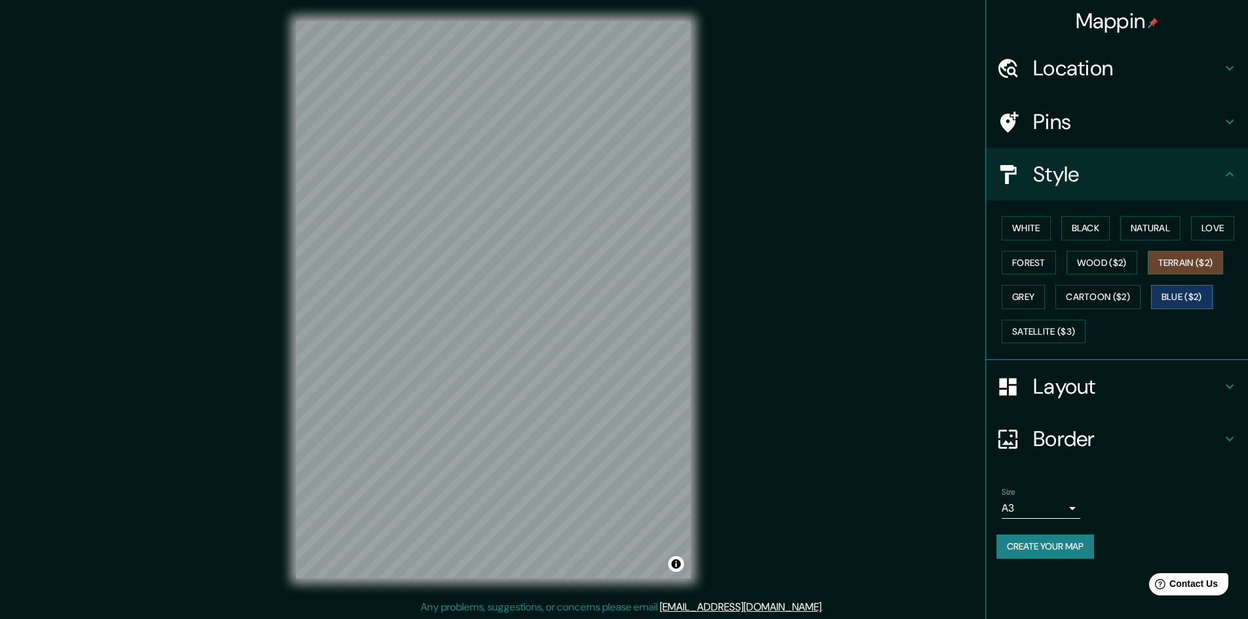
click at [1176, 300] on button "Blue ($2)" at bounding box center [1182, 297] width 62 height 24
click at [1118, 297] on button "Cartoon ($2)" at bounding box center [1097, 297] width 85 height 24
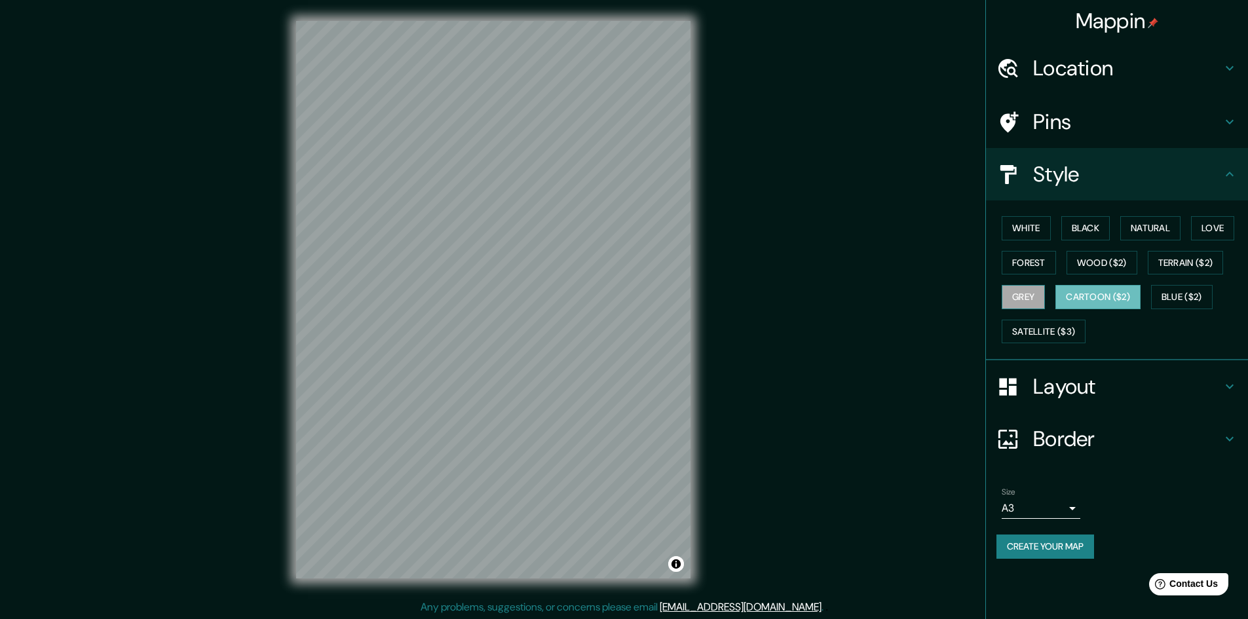
click at [1034, 296] on button "Grey" at bounding box center [1022, 297] width 43 height 24
click at [1038, 324] on button "Satellite ($3)" at bounding box center [1043, 332] width 84 height 24
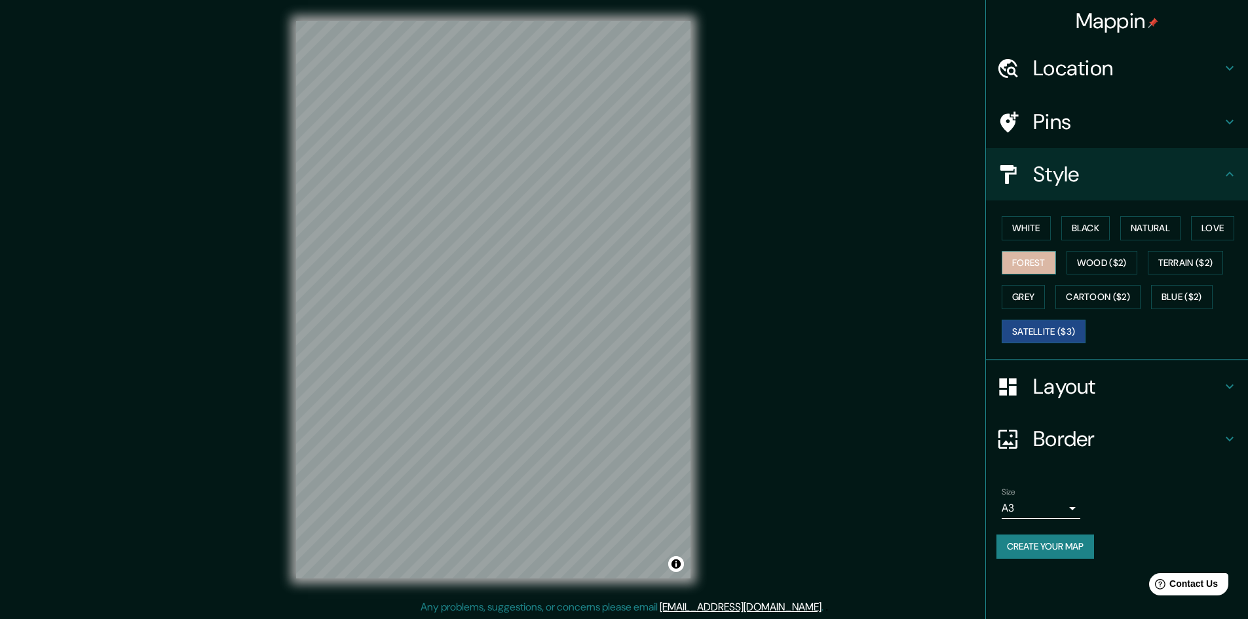
click at [1036, 269] on button "Forest" at bounding box center [1028, 263] width 54 height 24
click at [1036, 239] on button "White" at bounding box center [1025, 228] width 49 height 24
